Goal: Information Seeking & Learning: Learn about a topic

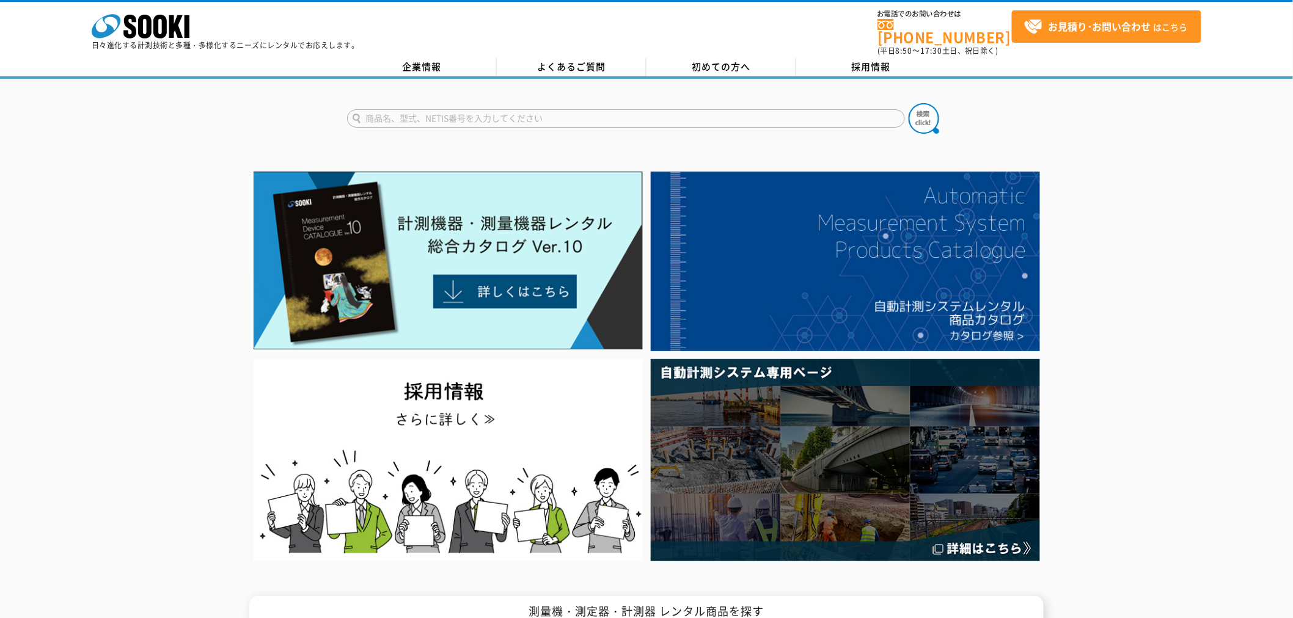
drag, startPoint x: 0, startPoint y: 0, endPoint x: 558, endPoint y: 110, distance: 569.2
click at [558, 110] on input "text" at bounding box center [626, 118] width 558 height 18
type input "hst"
click at [909, 103] on button at bounding box center [924, 118] width 31 height 31
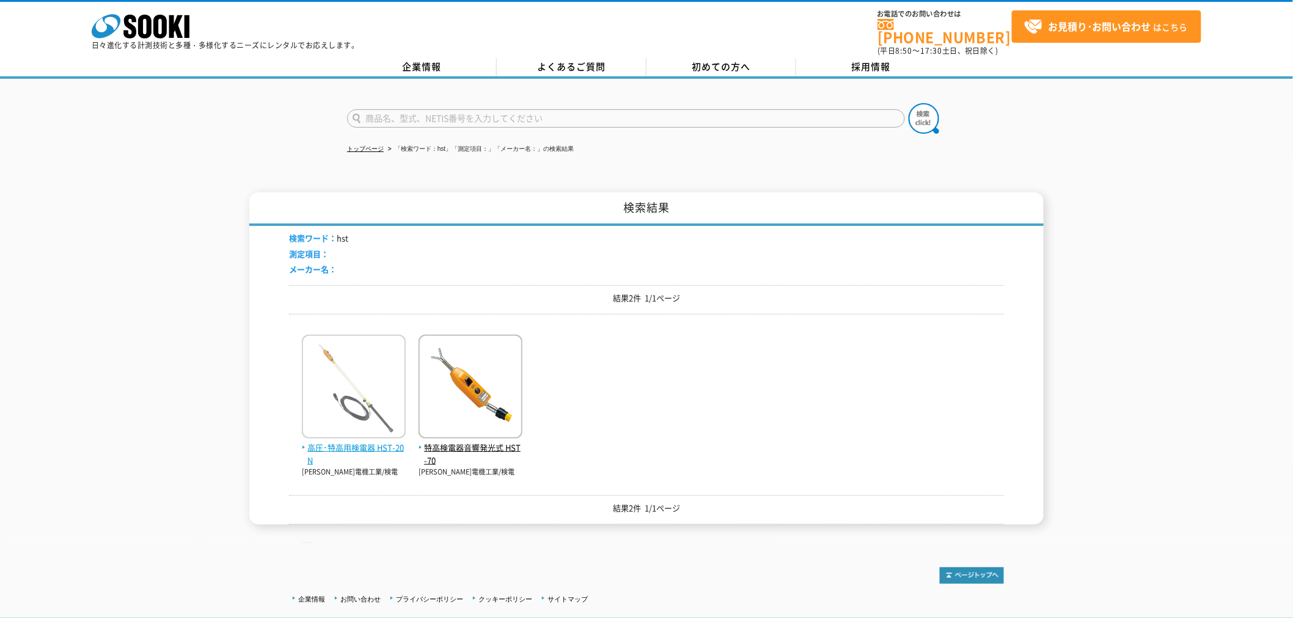
click at [372, 442] on span "高圧･特高用検電器 HST-20N" at bounding box center [354, 455] width 104 height 26
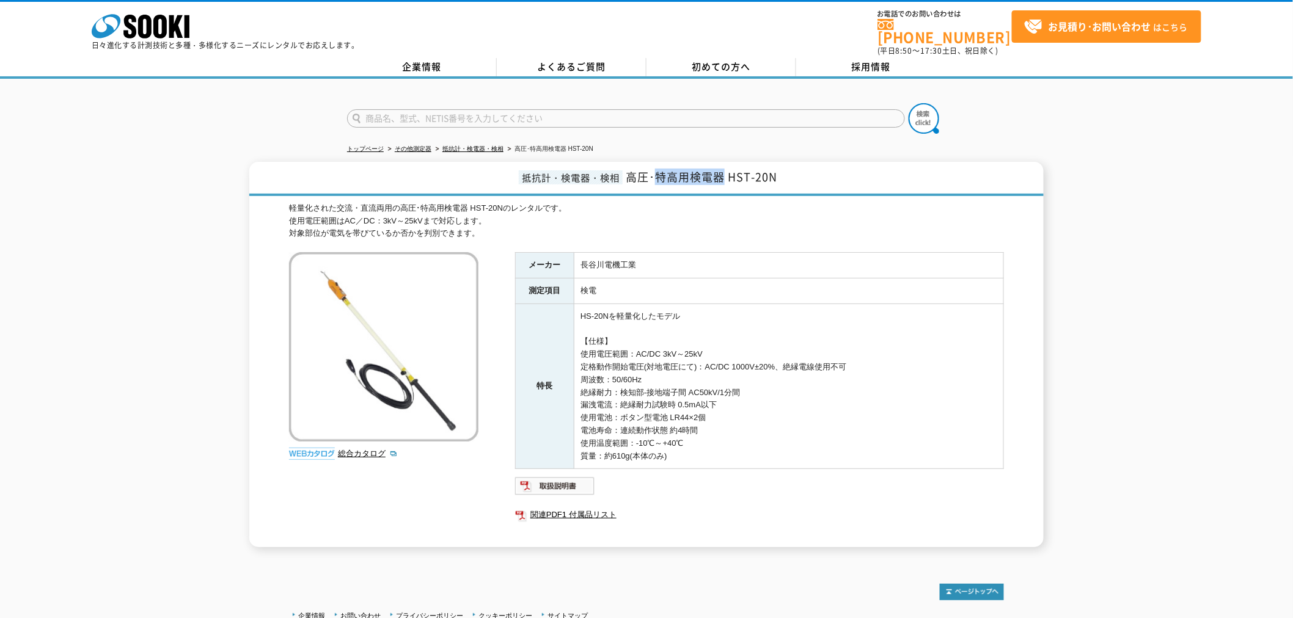
drag, startPoint x: 656, startPoint y: 172, endPoint x: 722, endPoint y: 172, distance: 65.4
click at [722, 172] on span "高圧･特高用検電器 HST-20N" at bounding box center [702, 177] width 152 height 16
copy span "特高用検電器"
click at [368, 449] on link "総合カタログ" at bounding box center [368, 453] width 60 height 9
